Goal: Communication & Community: Answer question/provide support

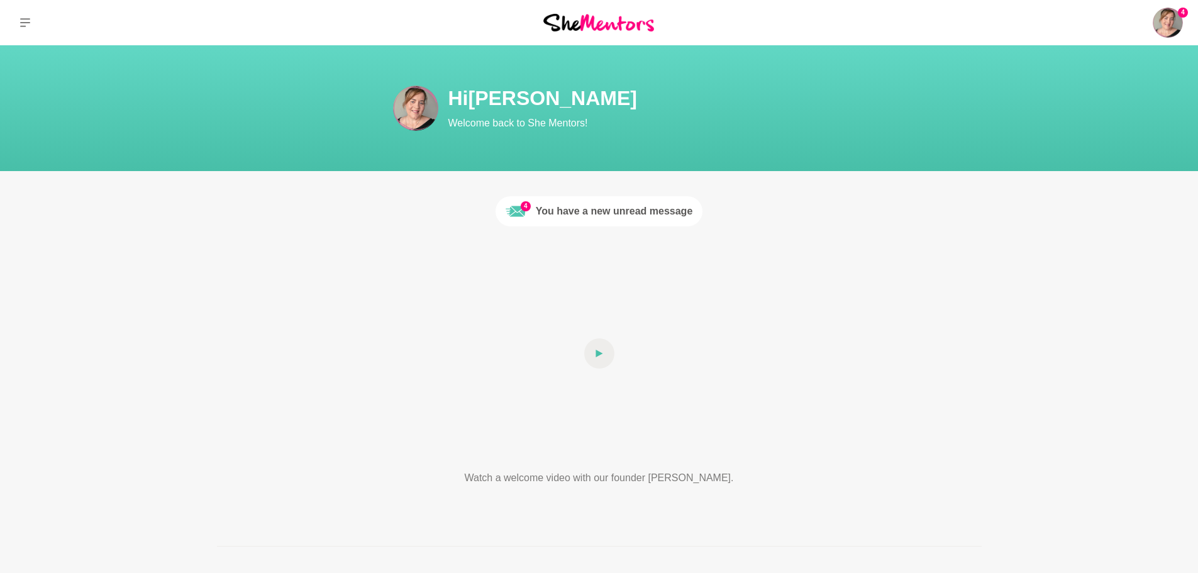
click at [654, 212] on div "You have a new unread message" at bounding box center [614, 211] width 157 height 15
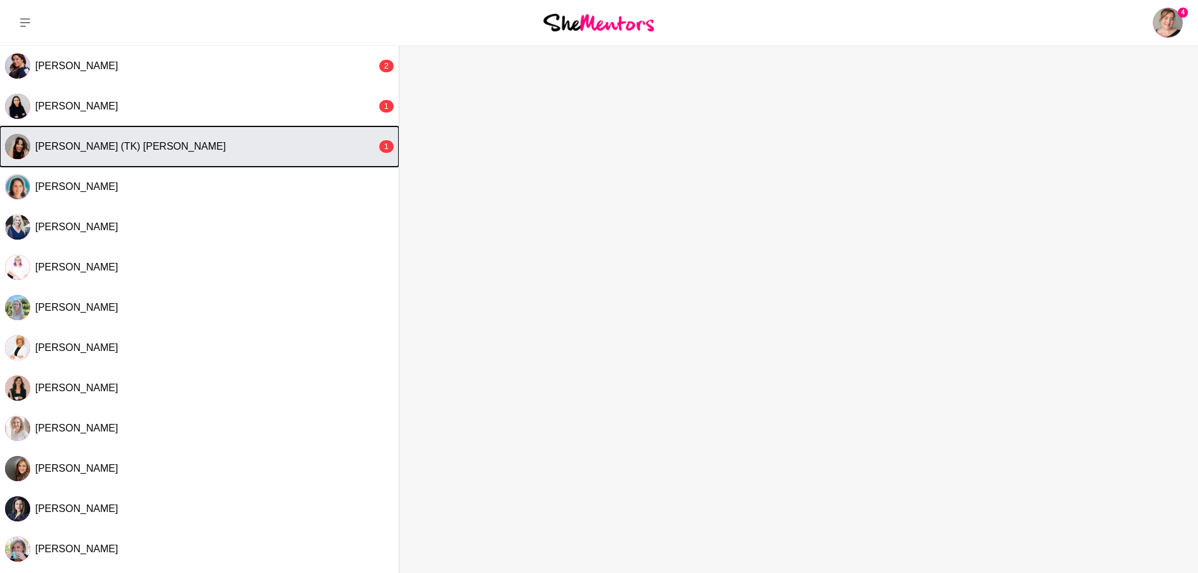
click at [238, 152] on div "[PERSON_NAME] (TK) [PERSON_NAME]" at bounding box center [205, 146] width 341 height 13
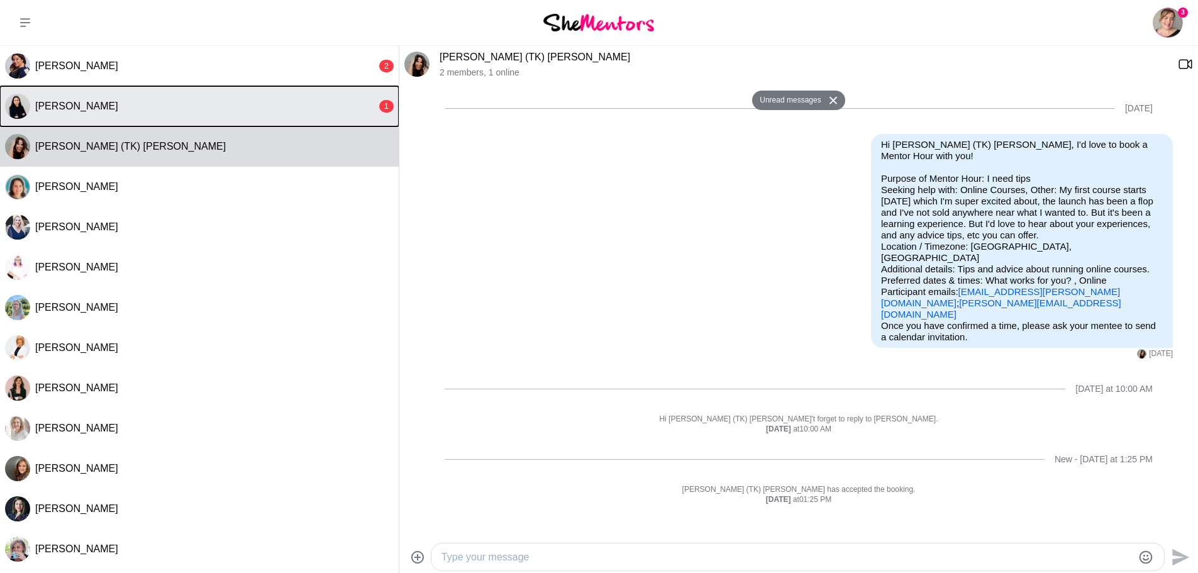
click at [265, 116] on button "[PERSON_NAME] 1" at bounding box center [199, 106] width 399 height 40
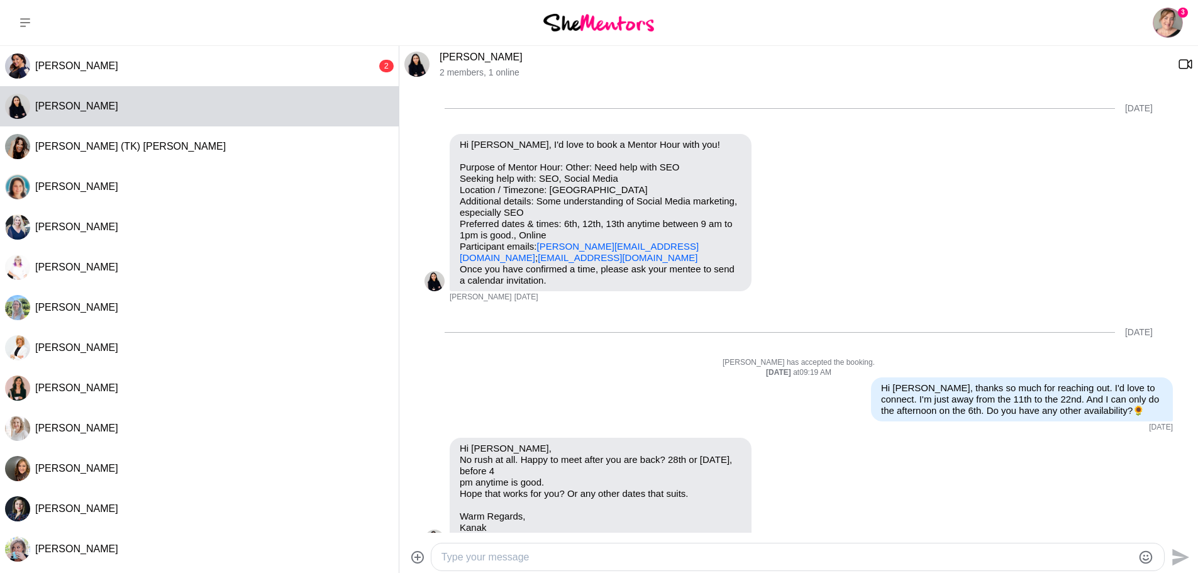
scroll to position [1005, 0]
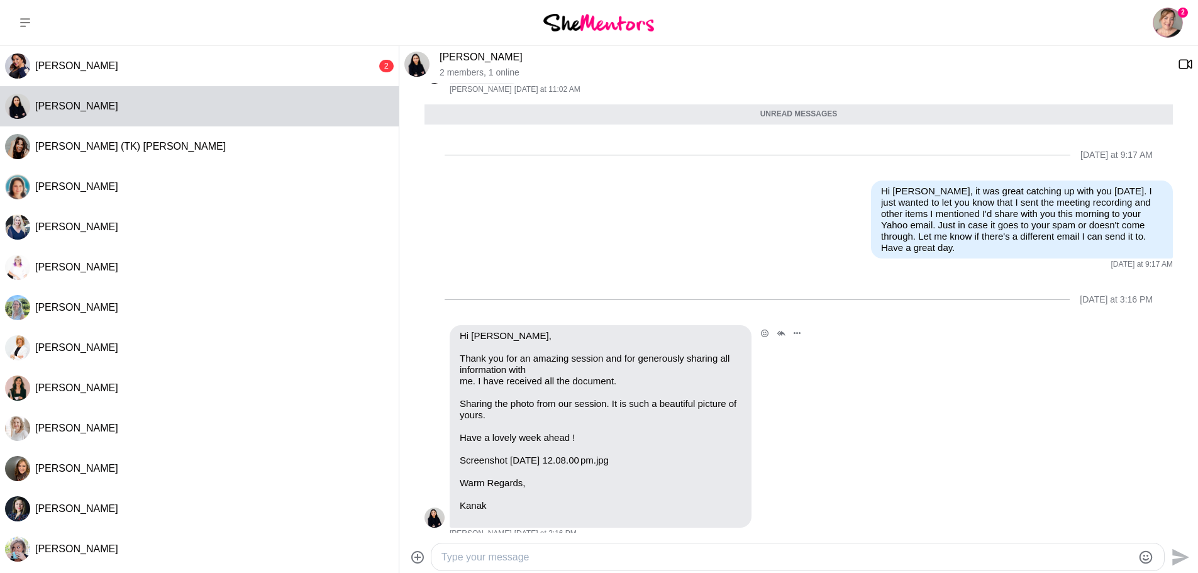
click at [571, 455] on p "Screenshot [DATE] 12.08.00 pm.jpg" at bounding box center [601, 460] width 282 height 11
click at [514, 554] on textarea "Type your message" at bounding box center [786, 557] width 691 height 15
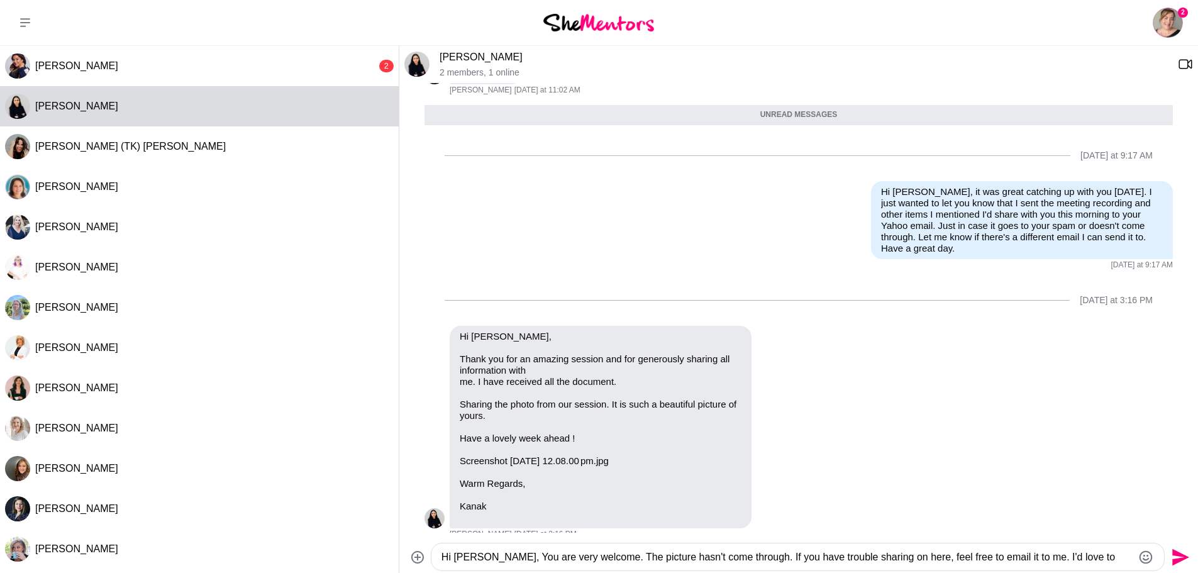
click at [1119, 556] on textarea "Hi [PERSON_NAME], You are very welcome. The picture hasn't come through. If you…" at bounding box center [786, 557] width 691 height 15
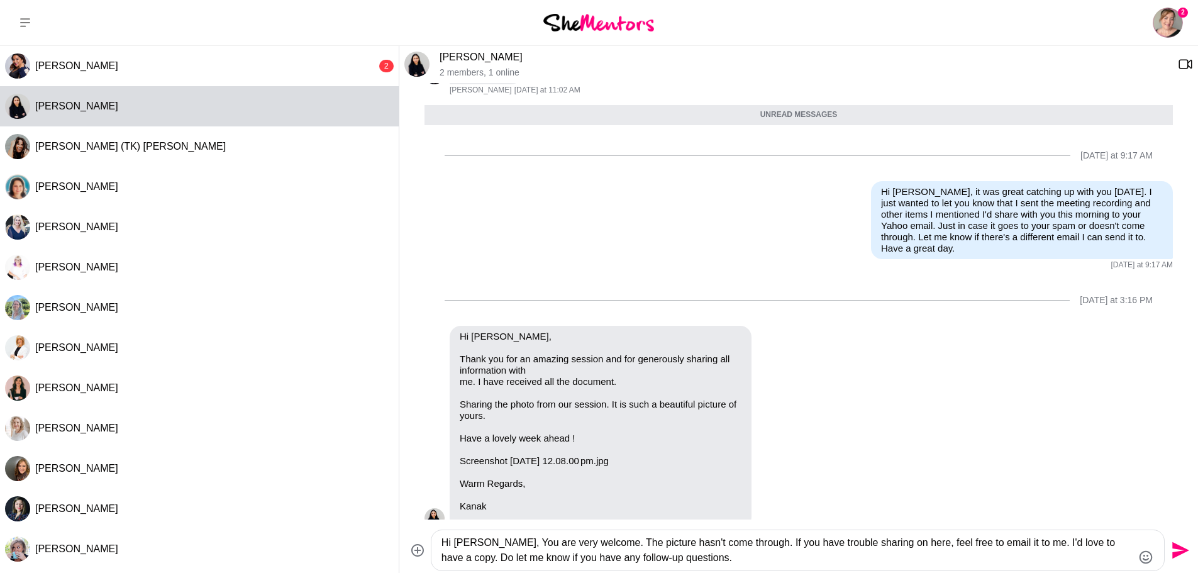
click at [704, 558] on textarea "Hi [PERSON_NAME], You are very welcome. The picture hasn't come through. If you…" at bounding box center [786, 550] width 691 height 30
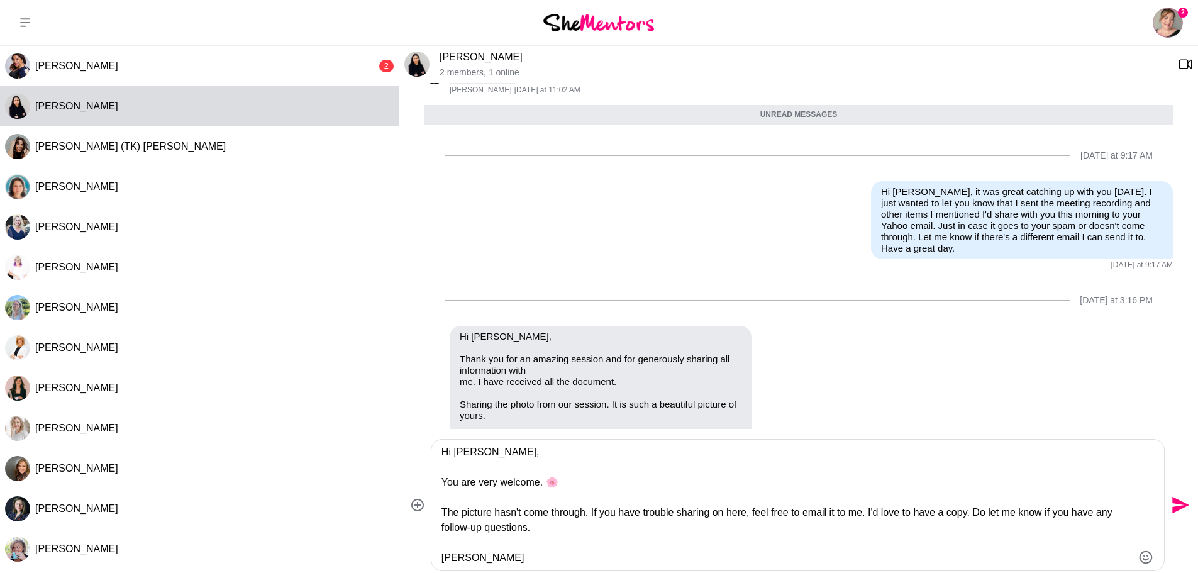
click at [970, 514] on textarea "Hi [PERSON_NAME], You are very welcome. 🌸 The picture hasn't come through. If y…" at bounding box center [786, 505] width 691 height 121
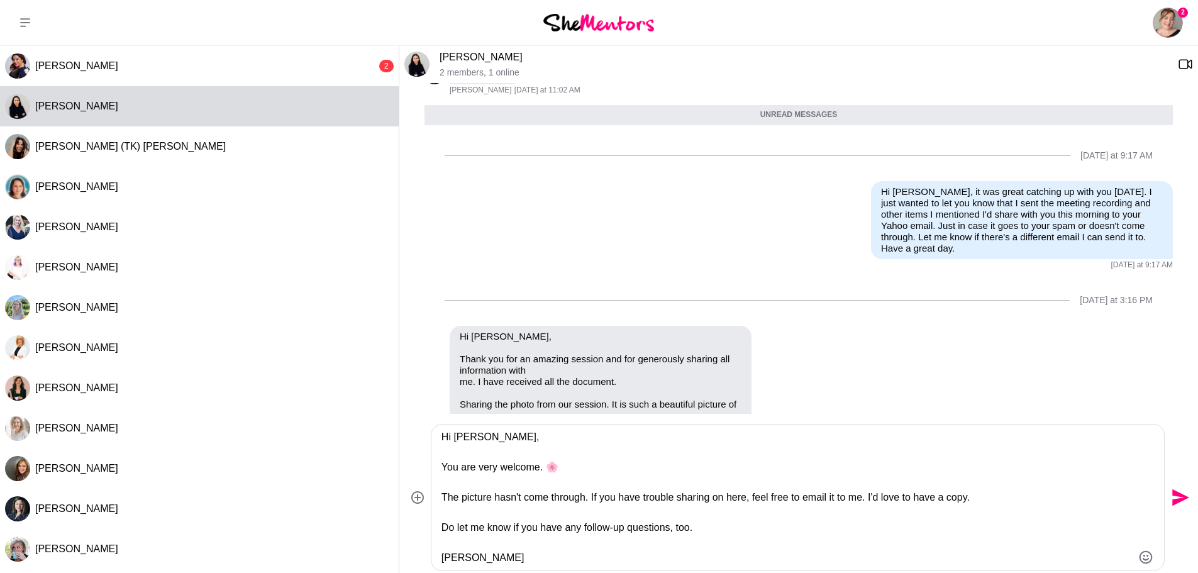
type textarea "Hi [PERSON_NAME], You are very welcome. 🌸 The picture hasn't come through. If y…"
click at [504, 566] on div "Hi [PERSON_NAME], You are very welcome. 🌸 The picture hasn't come through. If y…" at bounding box center [797, 498] width 733 height 146
drag, startPoint x: 506, startPoint y: 558, endPoint x: 518, endPoint y: 560, distance: 12.1
click at [509, 560] on textarea "Hi [PERSON_NAME], You are very welcome. 🌸 The picture hasn't come through. If y…" at bounding box center [786, 498] width 691 height 136
click at [1172, 501] on icon "Send" at bounding box center [1180, 497] width 17 height 17
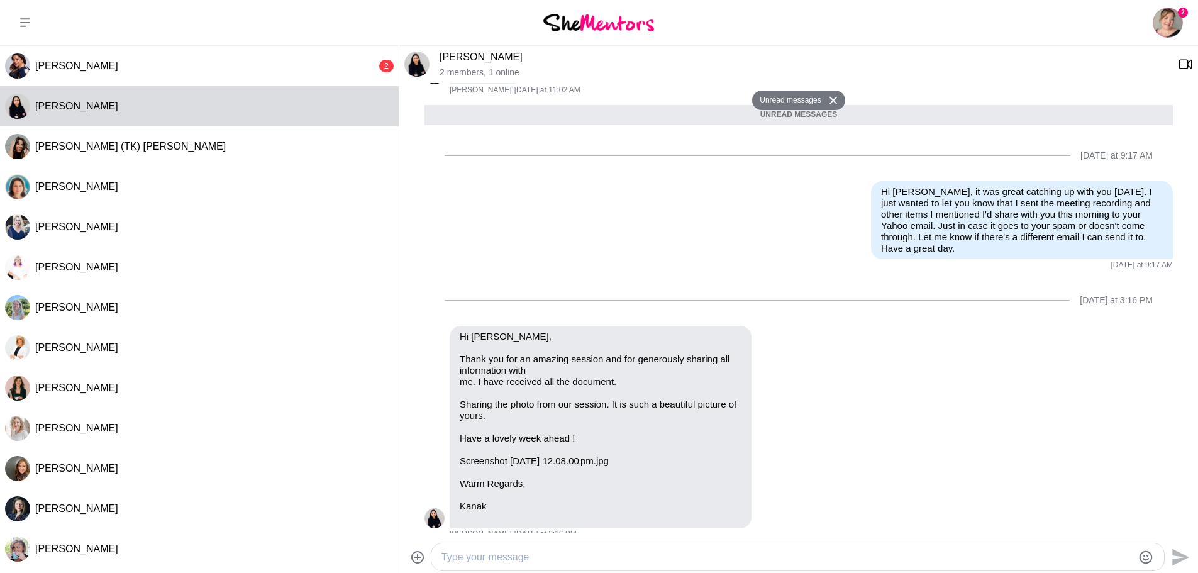
scroll to position [1195, 0]
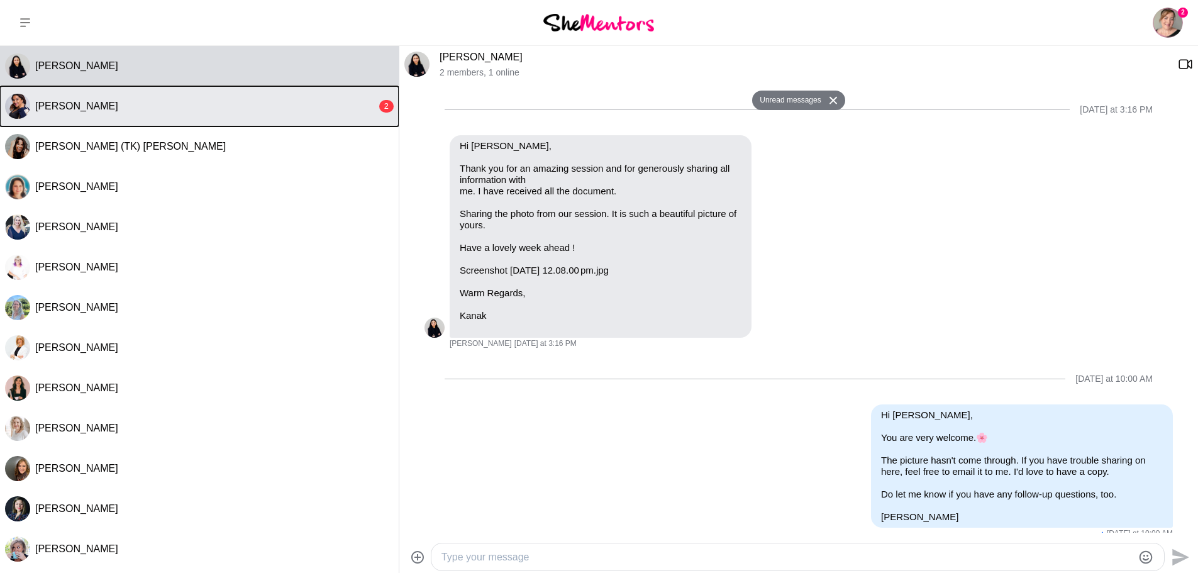
click at [208, 109] on div "[PERSON_NAME]" at bounding box center [205, 106] width 341 height 13
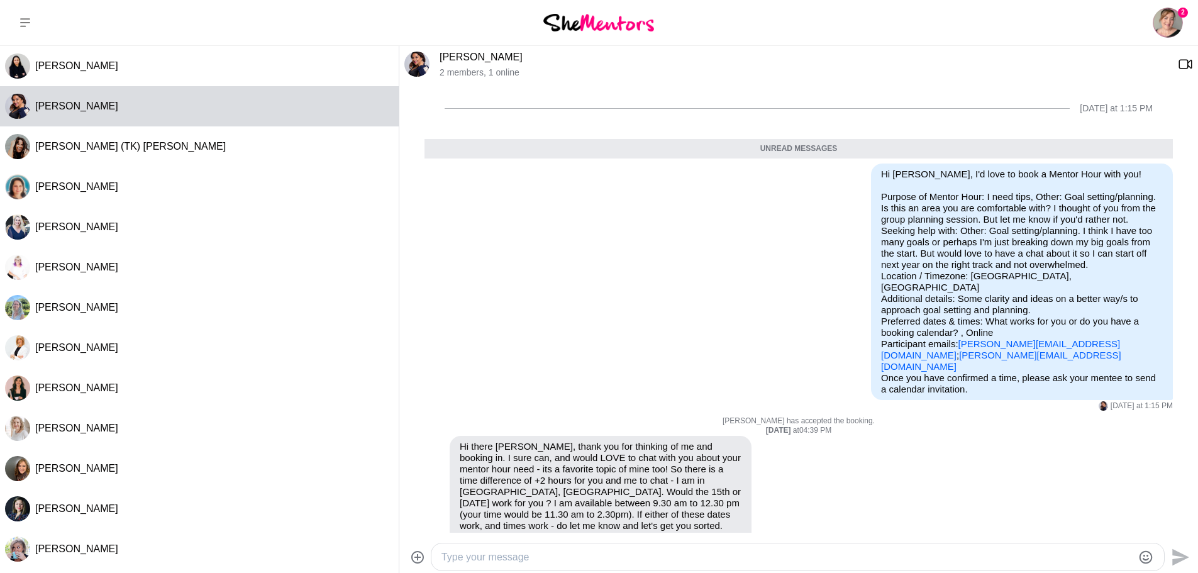
scroll to position [20, 0]
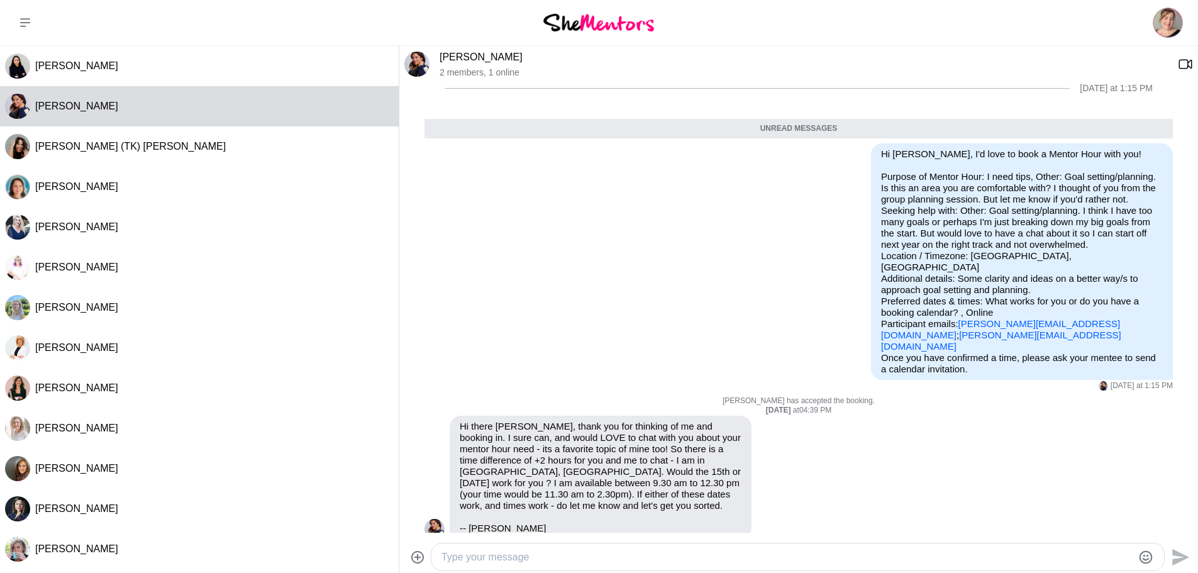
click at [658, 554] on textarea "Type your message" at bounding box center [786, 557] width 691 height 15
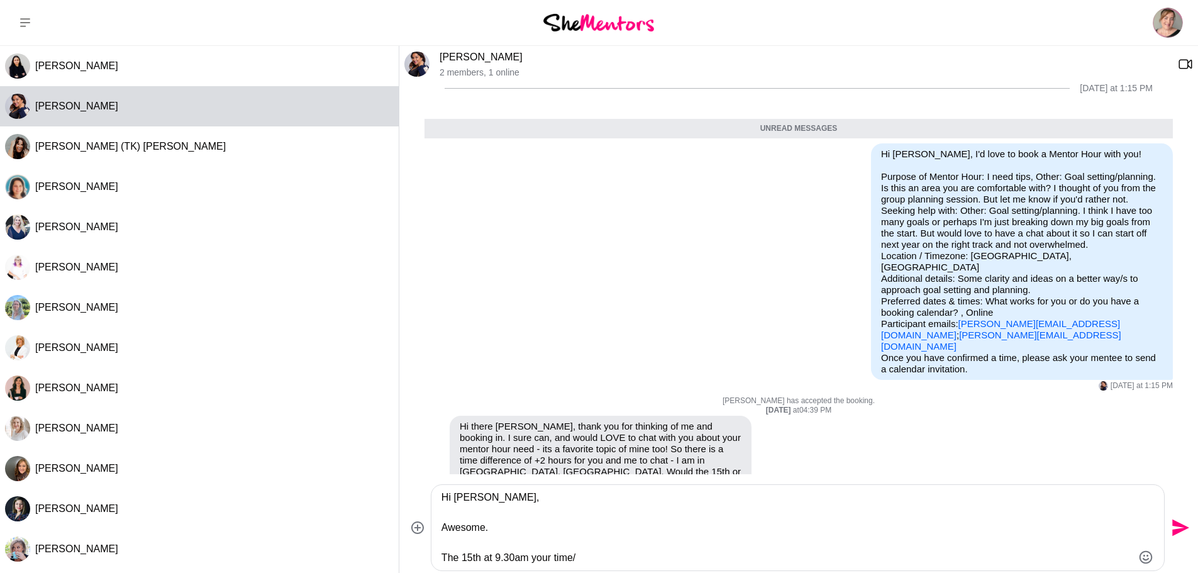
drag, startPoint x: 658, startPoint y: 553, endPoint x: 662, endPoint y: 568, distance: 14.8
click at [662, 568] on div "Hi [PERSON_NAME], Awesome. The 15th at 9.30am your time/" at bounding box center [797, 528] width 733 height 86
click at [659, 561] on textarea "Hi [PERSON_NAME], Awesome. The 15th at 9.30am your time/" at bounding box center [786, 527] width 691 height 75
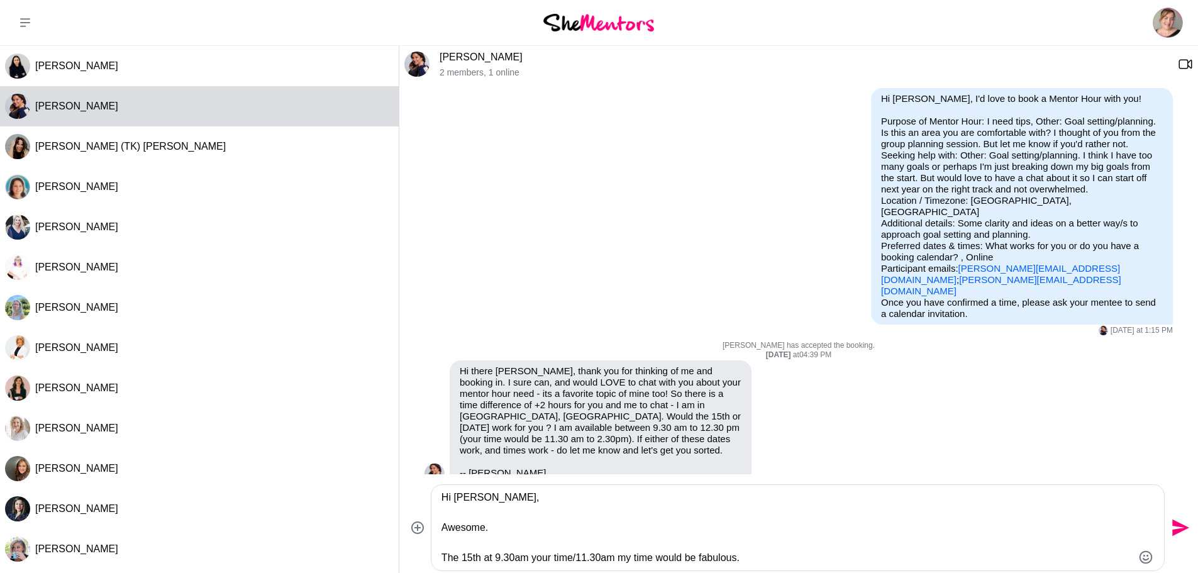
scroll to position [79, 0]
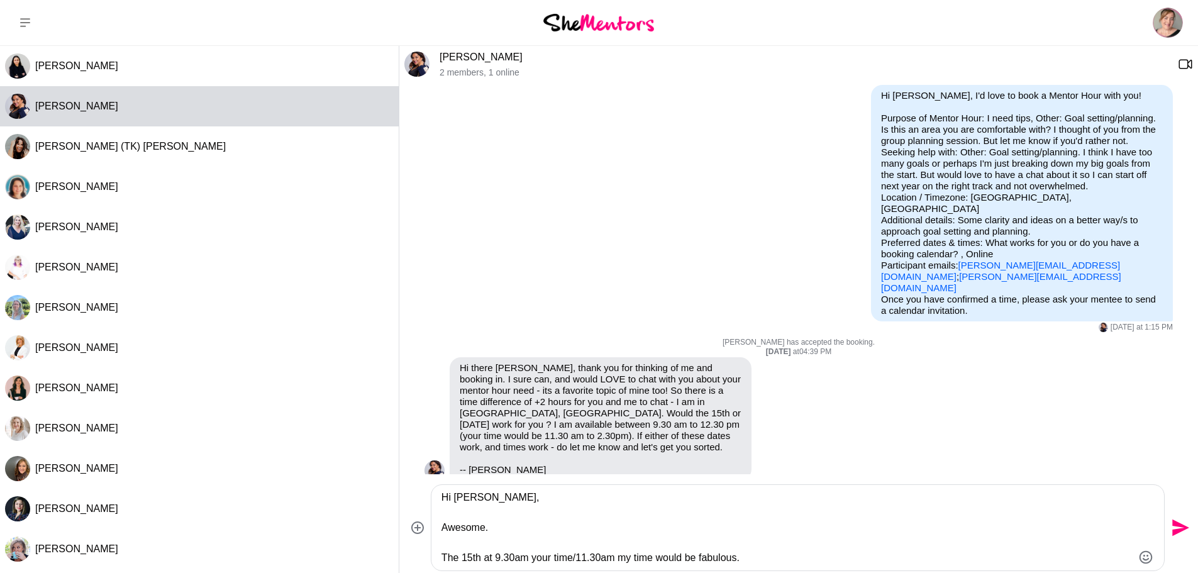
click at [756, 560] on textarea "Hi [PERSON_NAME], Awesome. The 15th at 9.30am your time/11.30am my time would b…" at bounding box center [786, 527] width 691 height 75
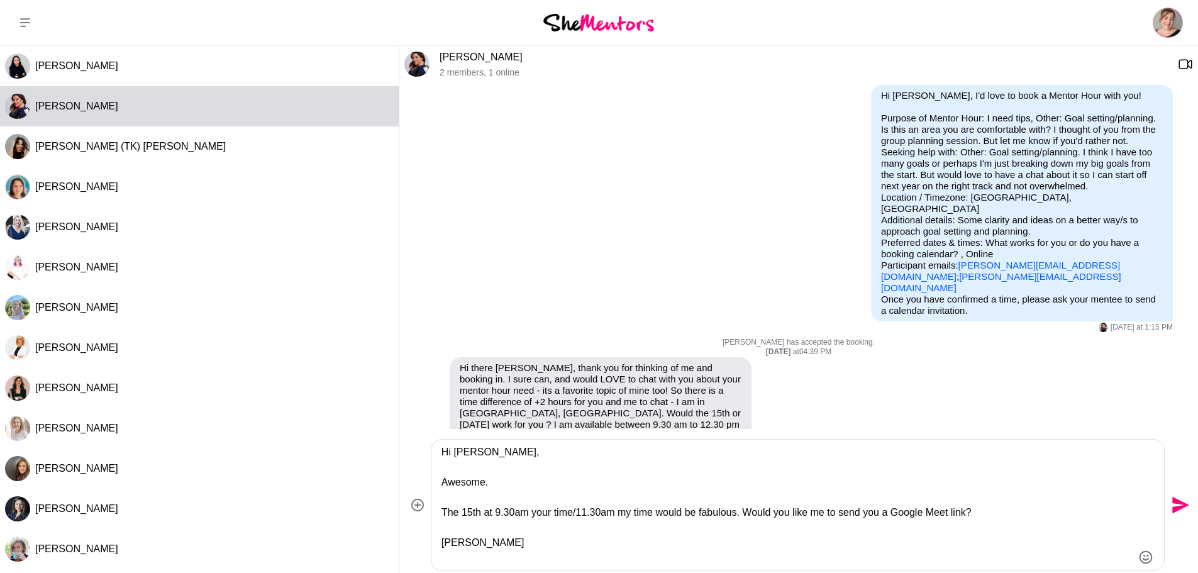
type textarea "Hi [PERSON_NAME], Awesome. The 15th at 9.30am your time/11.30am my time would b…"
click at [1185, 500] on icon "Send" at bounding box center [1179, 505] width 20 height 20
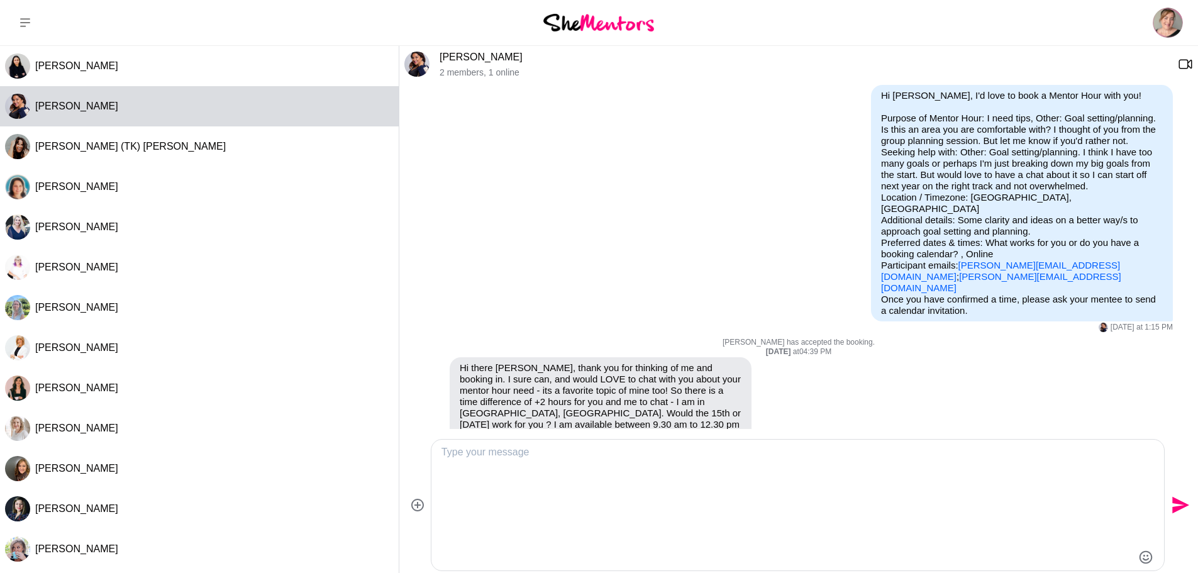
scroll to position [199, 0]
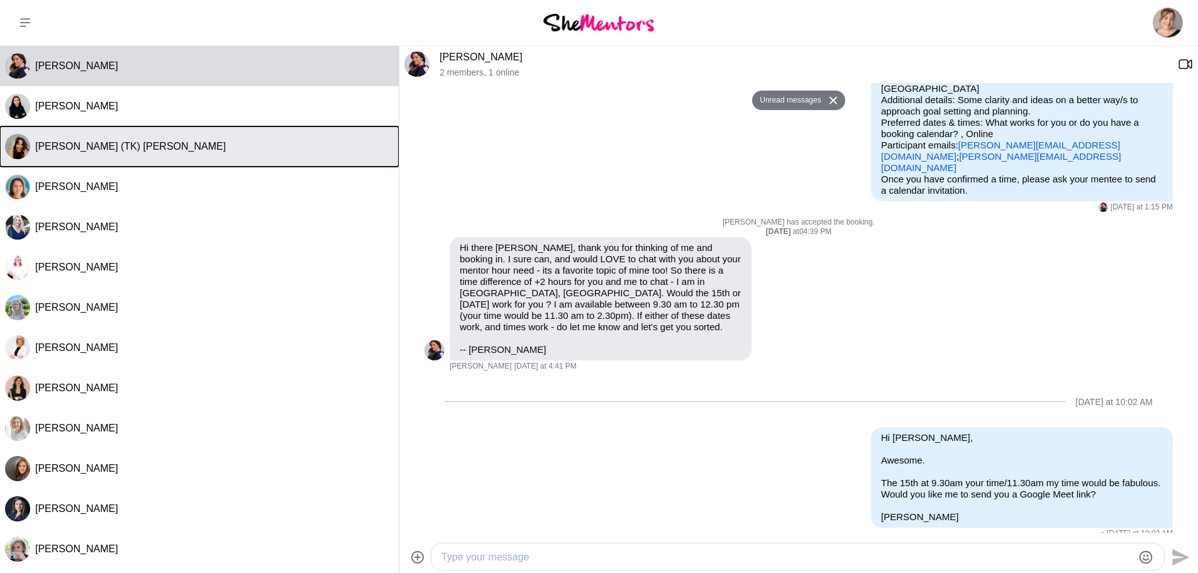
click at [226, 152] on div "[PERSON_NAME] (TK) [PERSON_NAME]" at bounding box center [214, 146] width 358 height 13
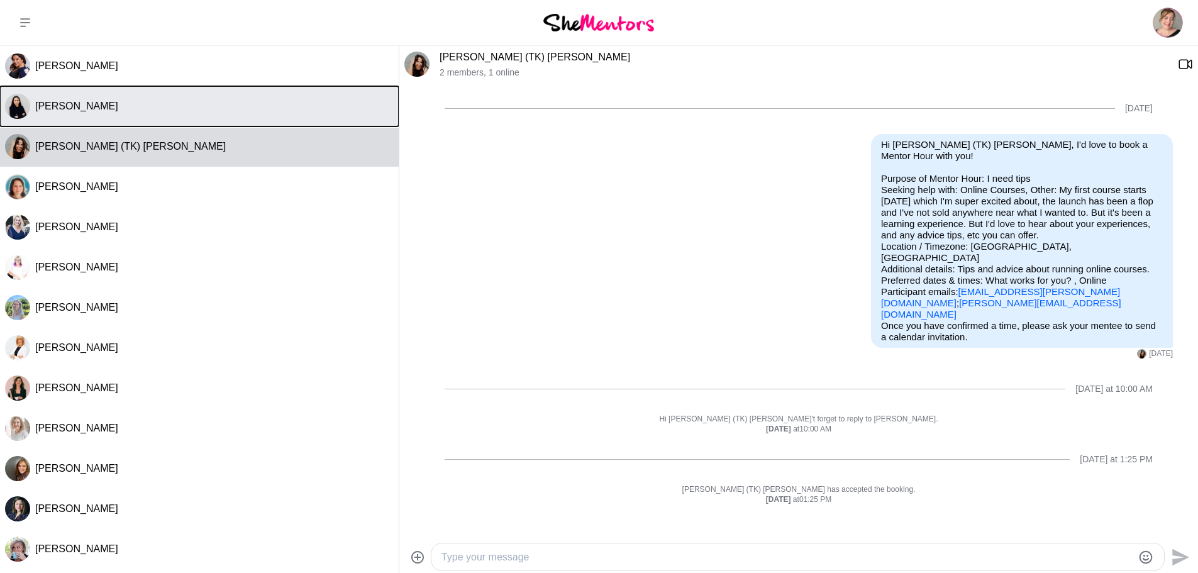
click at [225, 113] on button "[PERSON_NAME]" at bounding box center [199, 106] width 399 height 40
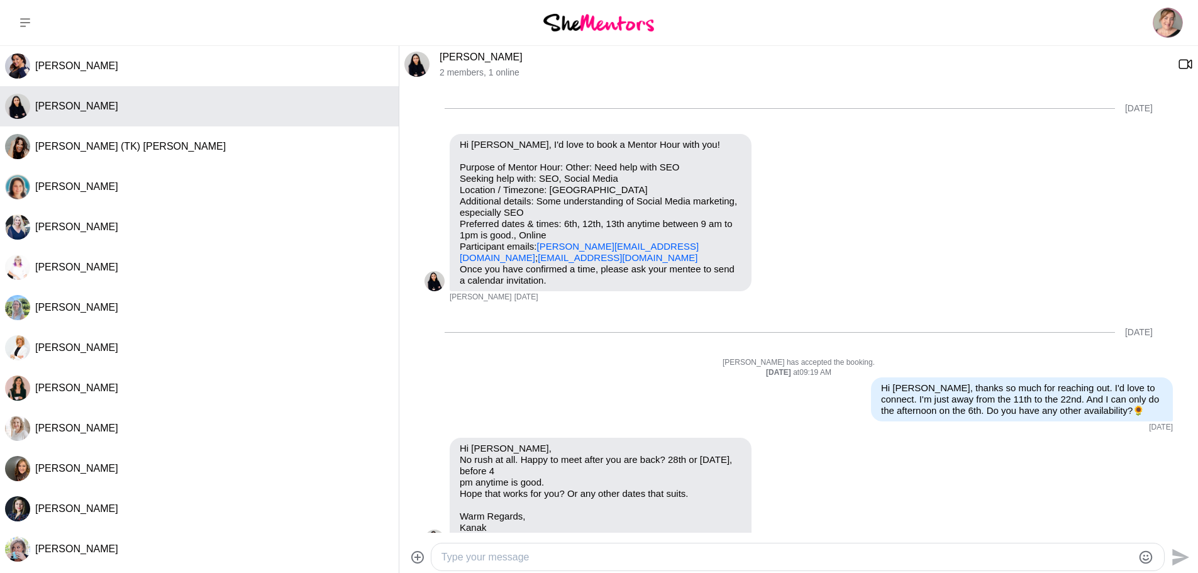
scroll to position [1165, 0]
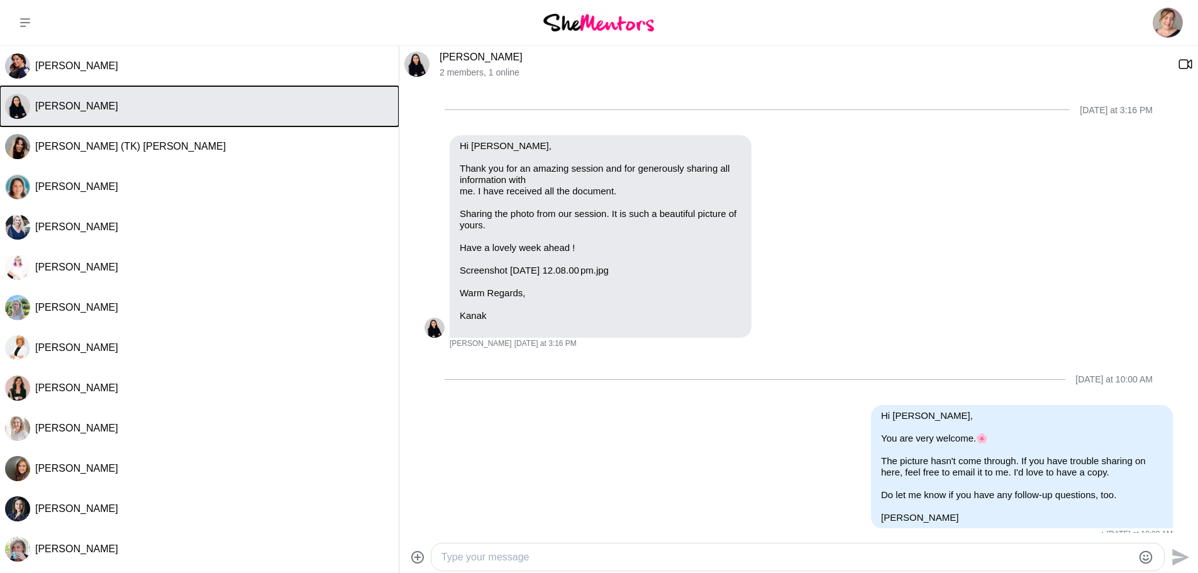
click at [225, 92] on button "[PERSON_NAME]" at bounding box center [199, 106] width 399 height 40
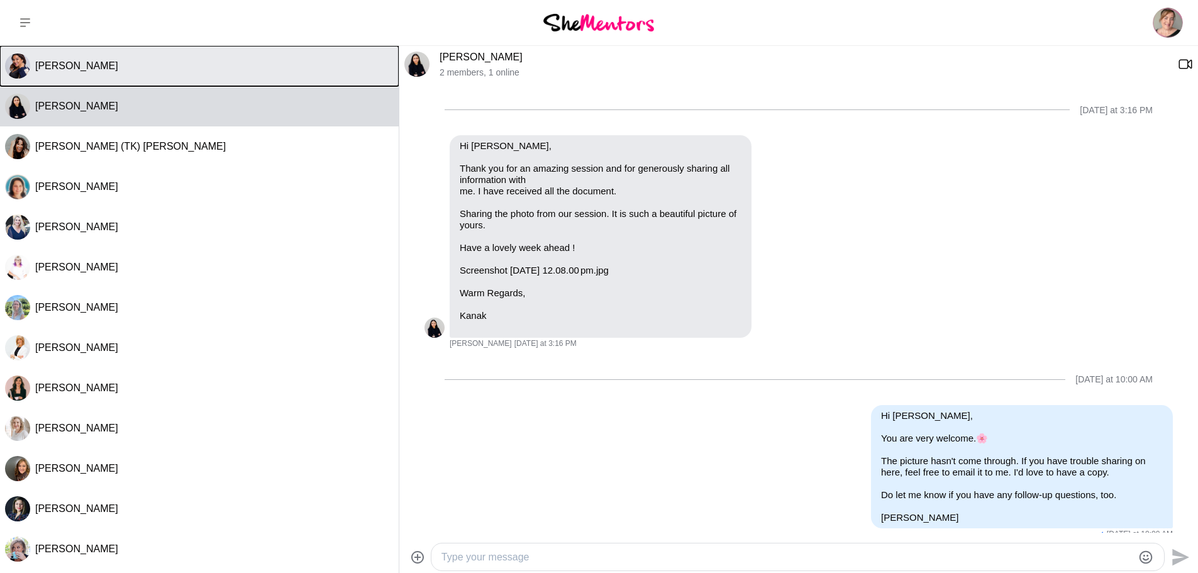
click at [225, 74] on button "[PERSON_NAME]" at bounding box center [199, 66] width 399 height 40
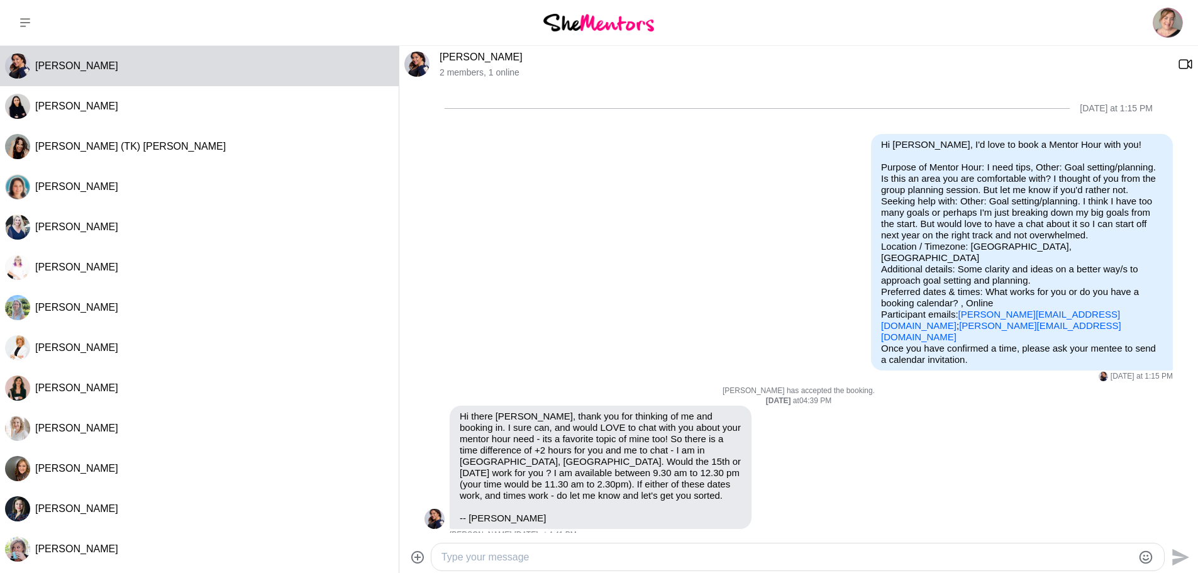
scroll to position [169, 0]
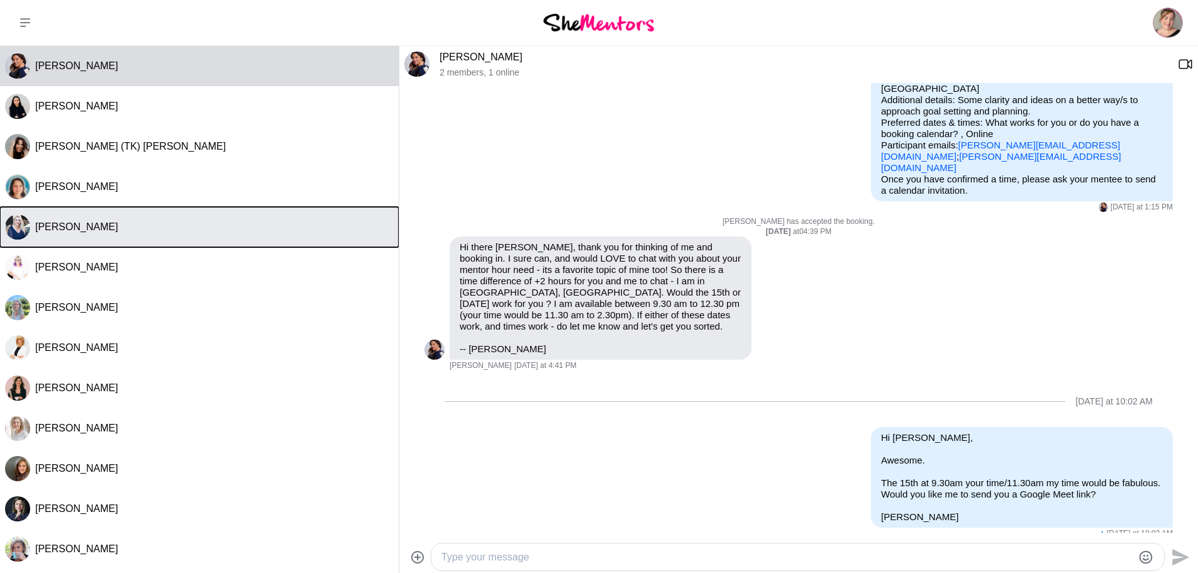
click at [249, 223] on div "[PERSON_NAME]" at bounding box center [214, 227] width 358 height 13
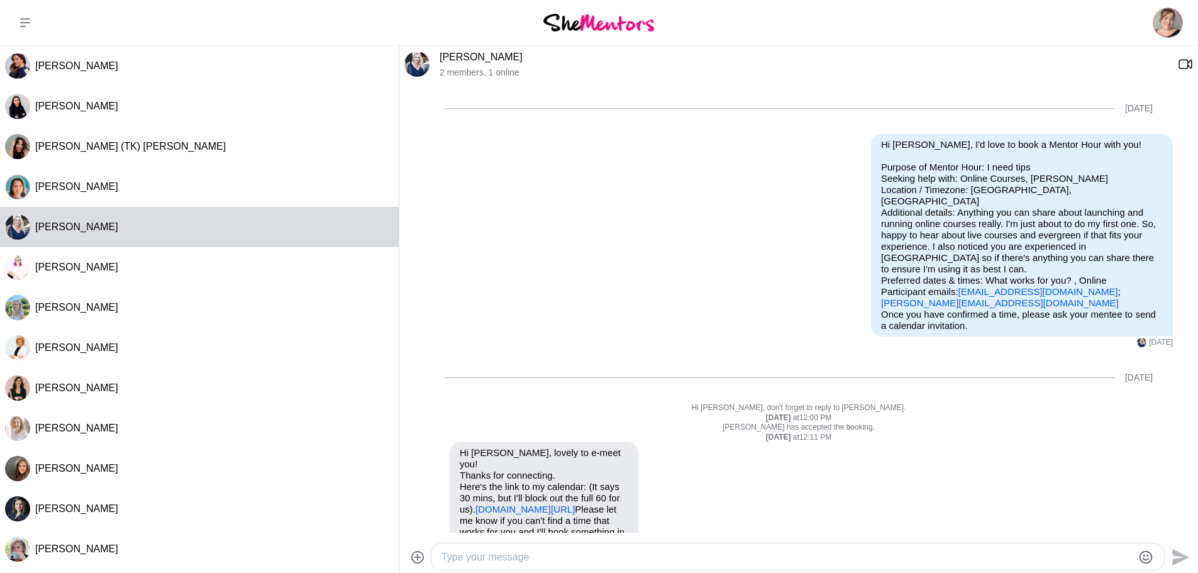
scroll to position [98, 0]
